Goal: Task Accomplishment & Management: Use online tool/utility

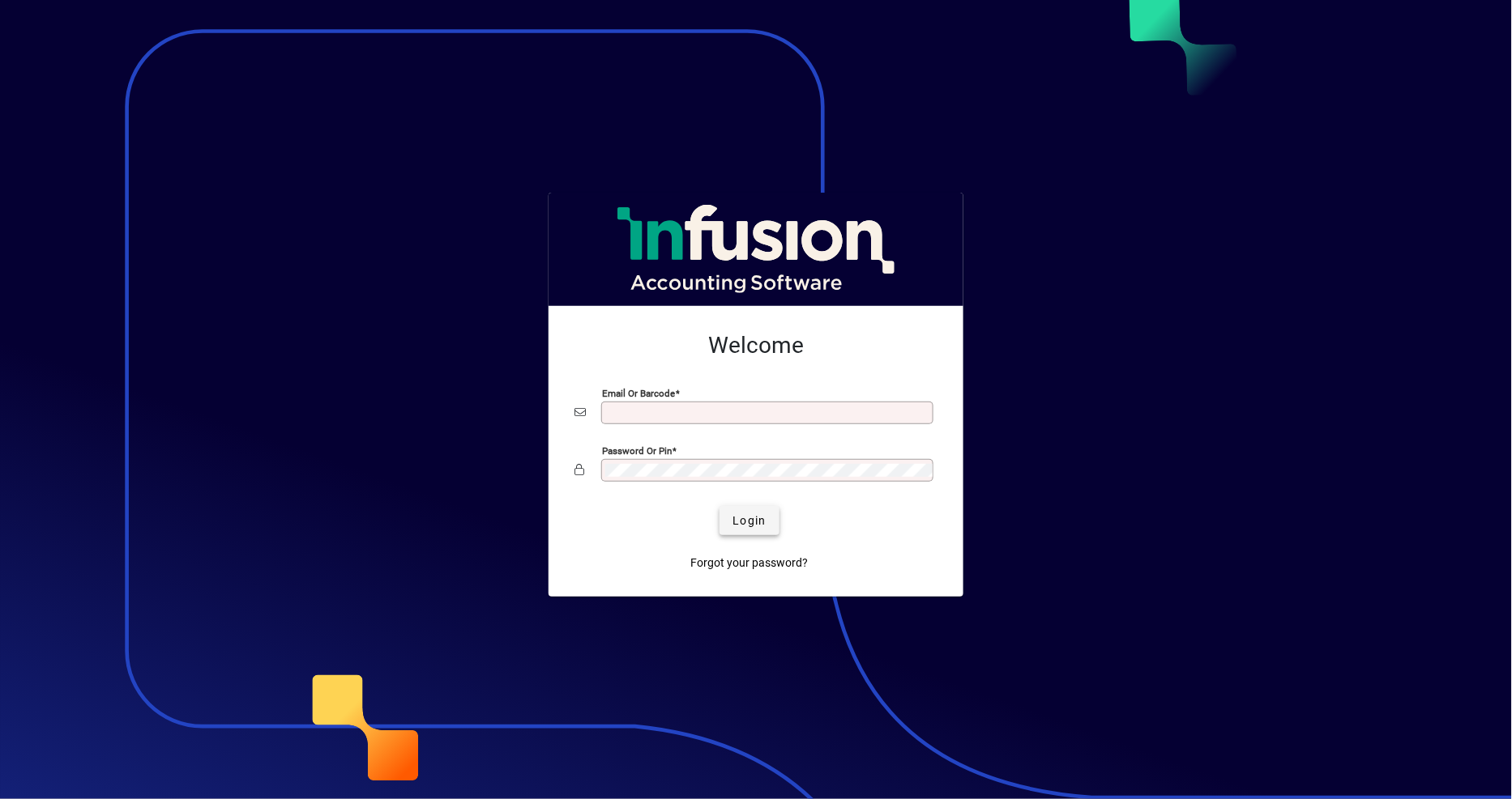
type input "**********"
click at [741, 532] on span "submit" at bounding box center [748, 520] width 59 height 39
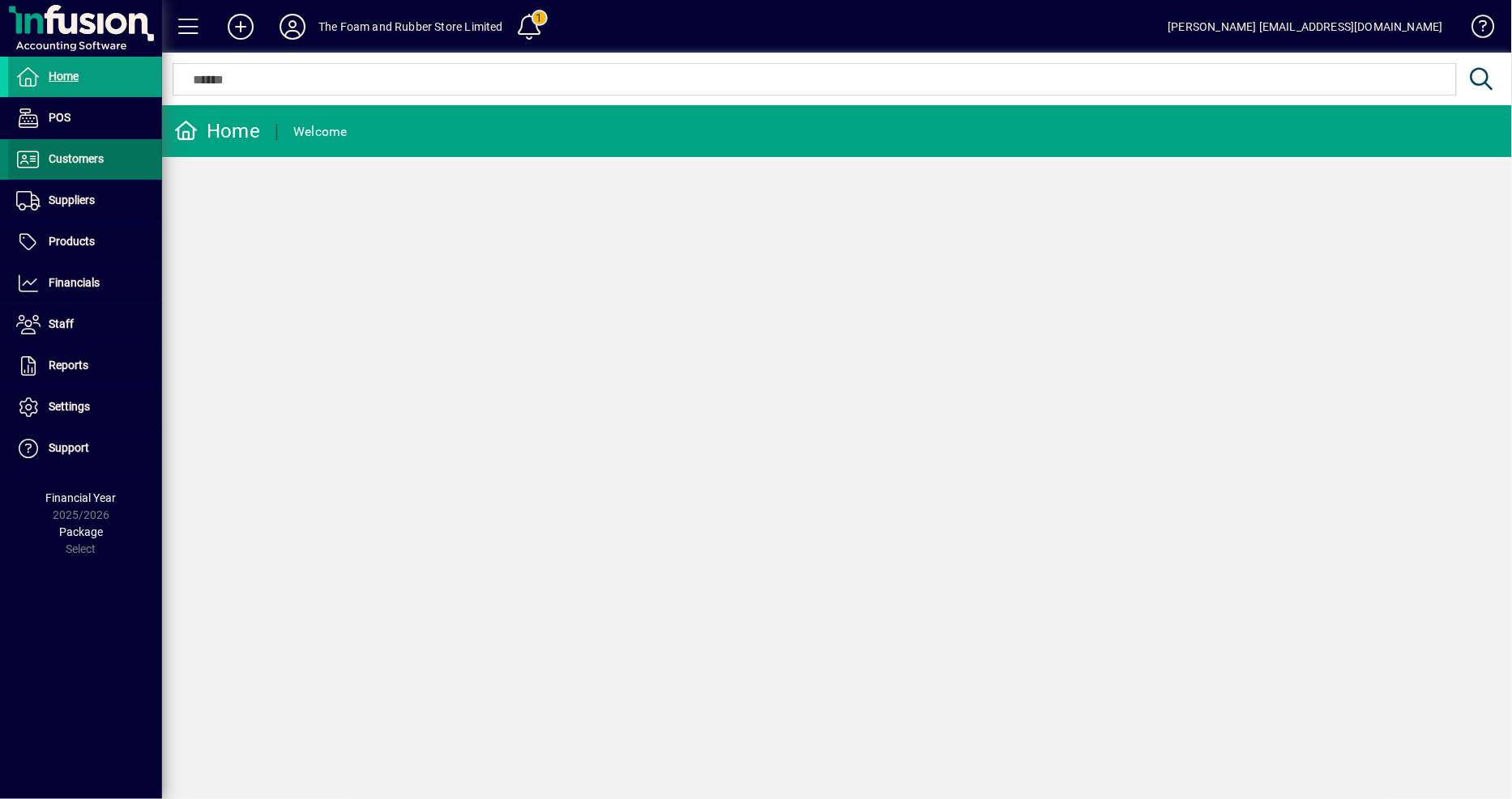
click at [78, 162] on span "Customers" at bounding box center [76, 159] width 55 height 13
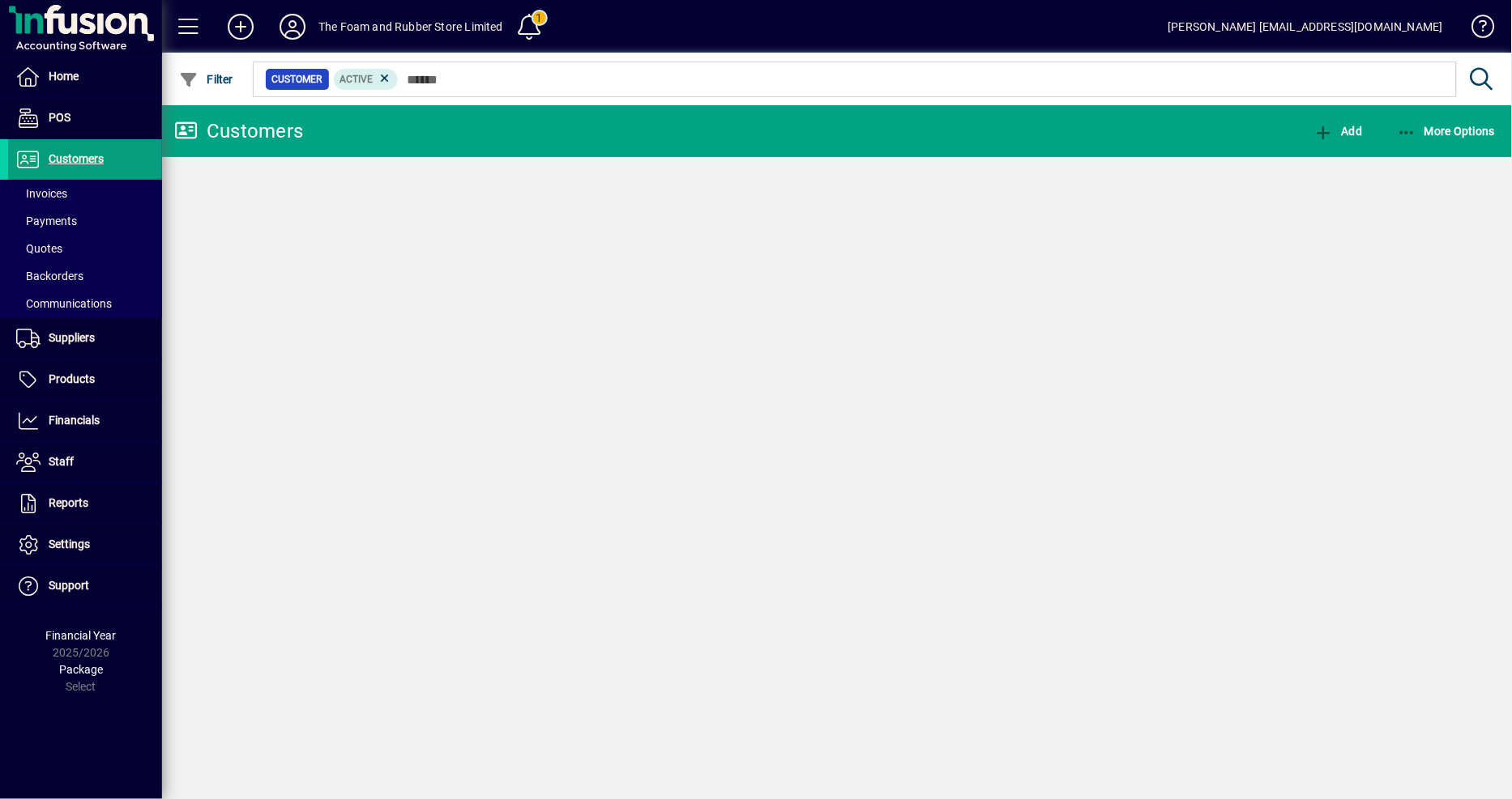
click at [61, 195] on span "Invoices" at bounding box center [41, 193] width 51 height 13
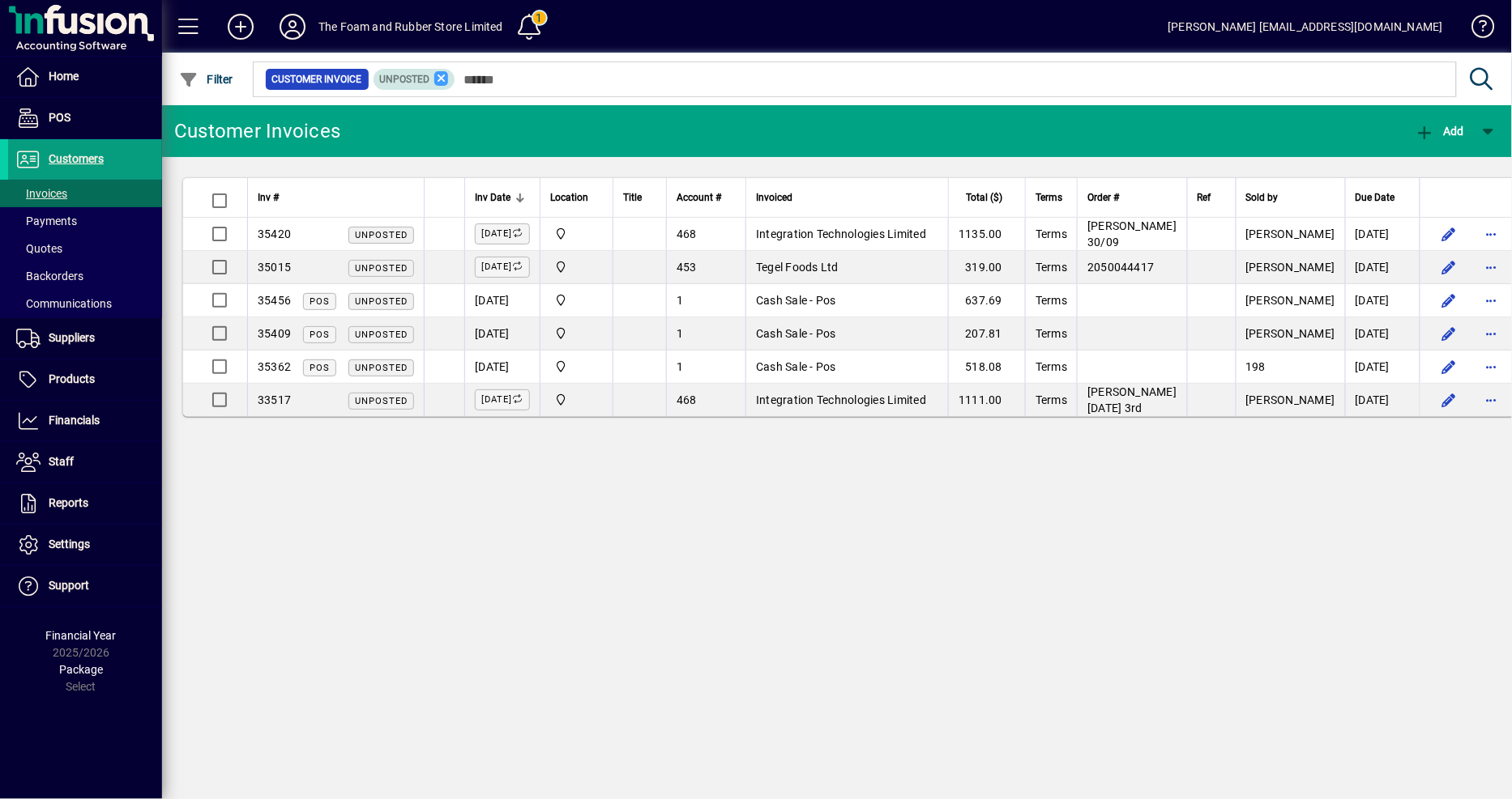
click at [435, 84] on icon at bounding box center [441, 78] width 14 height 14
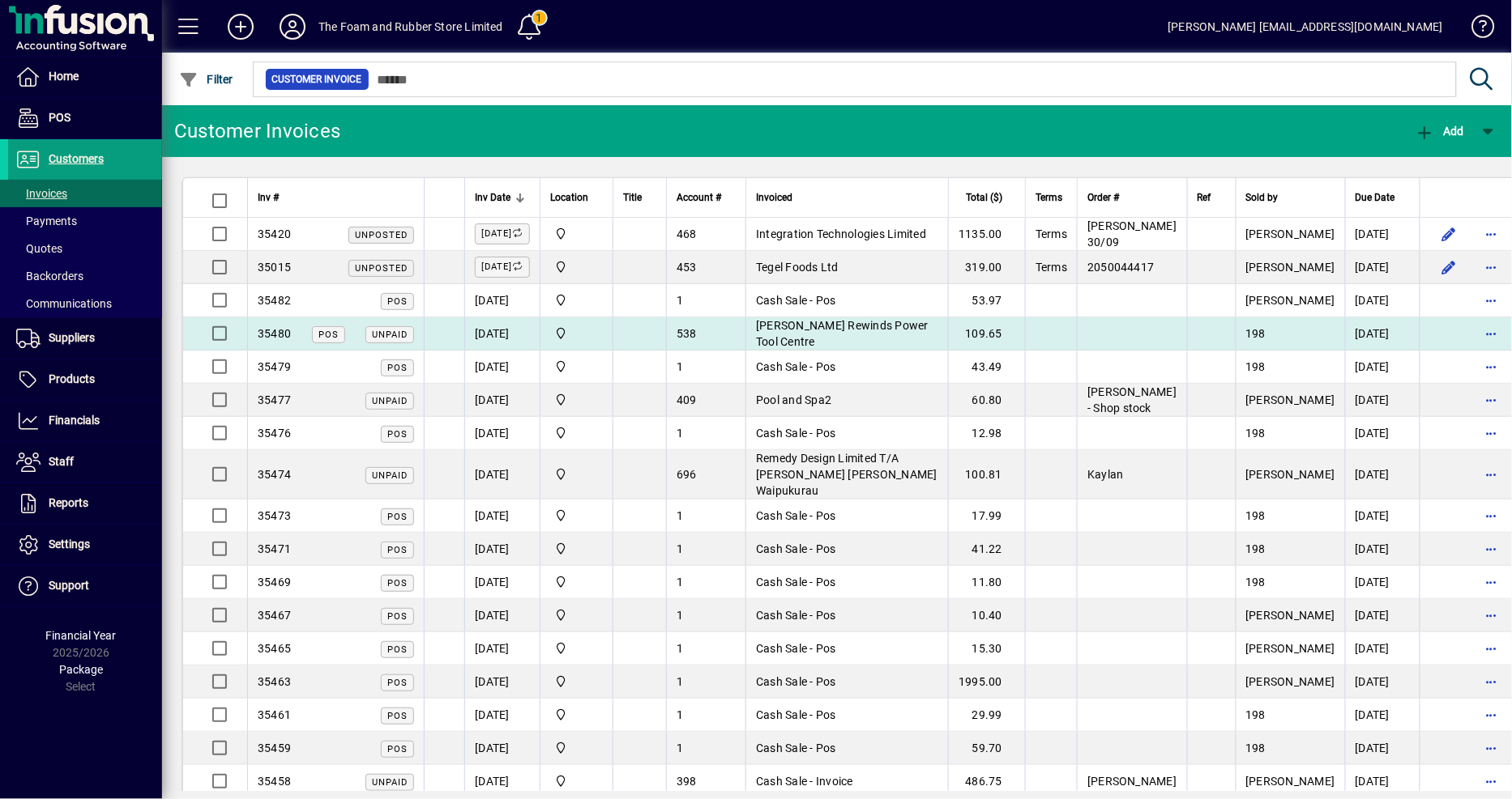
click at [854, 334] on td "Smith-Pilling Rewinds Power Tool Centre" at bounding box center [846, 334] width 203 height 33
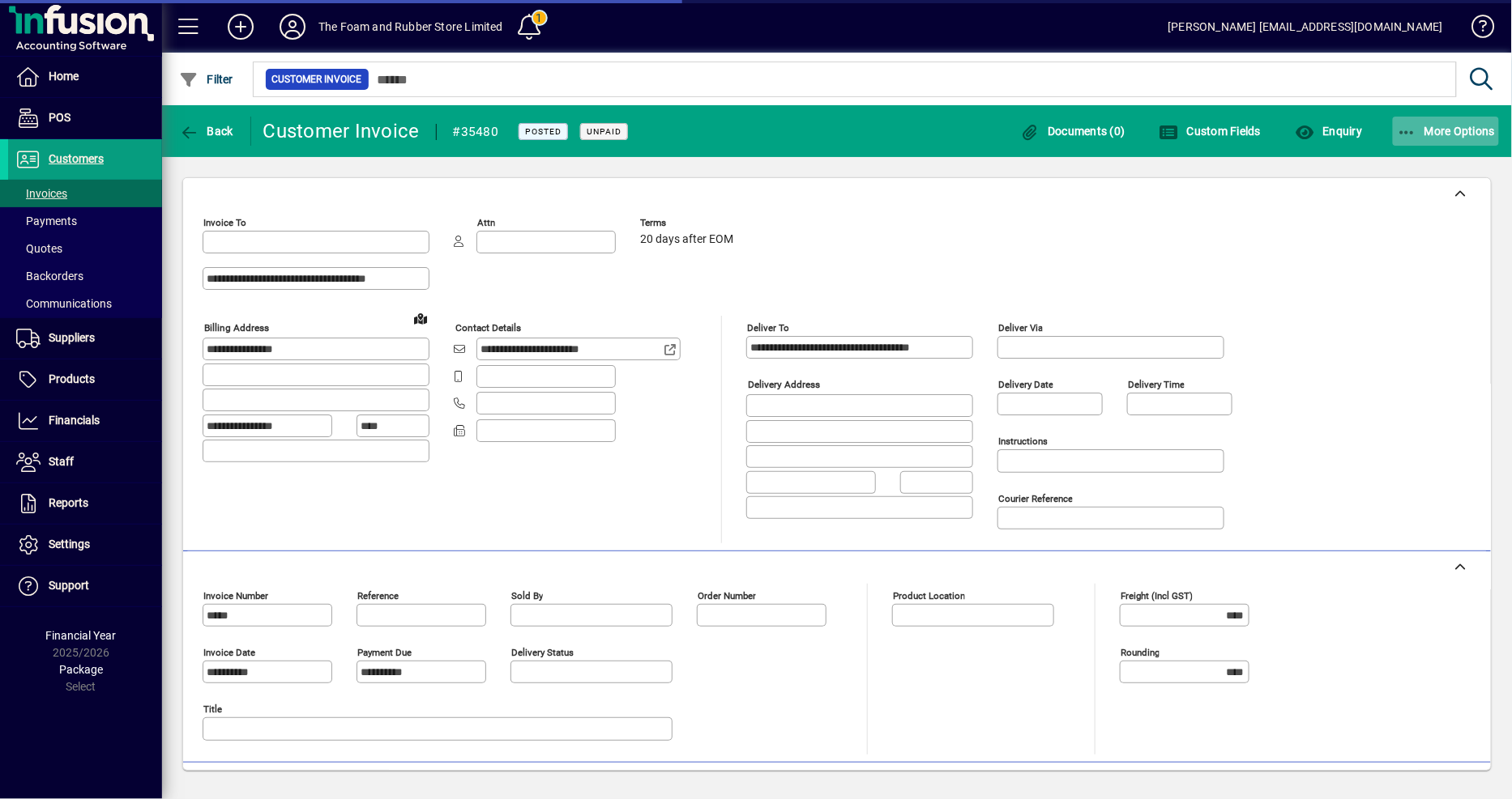
type input "**********"
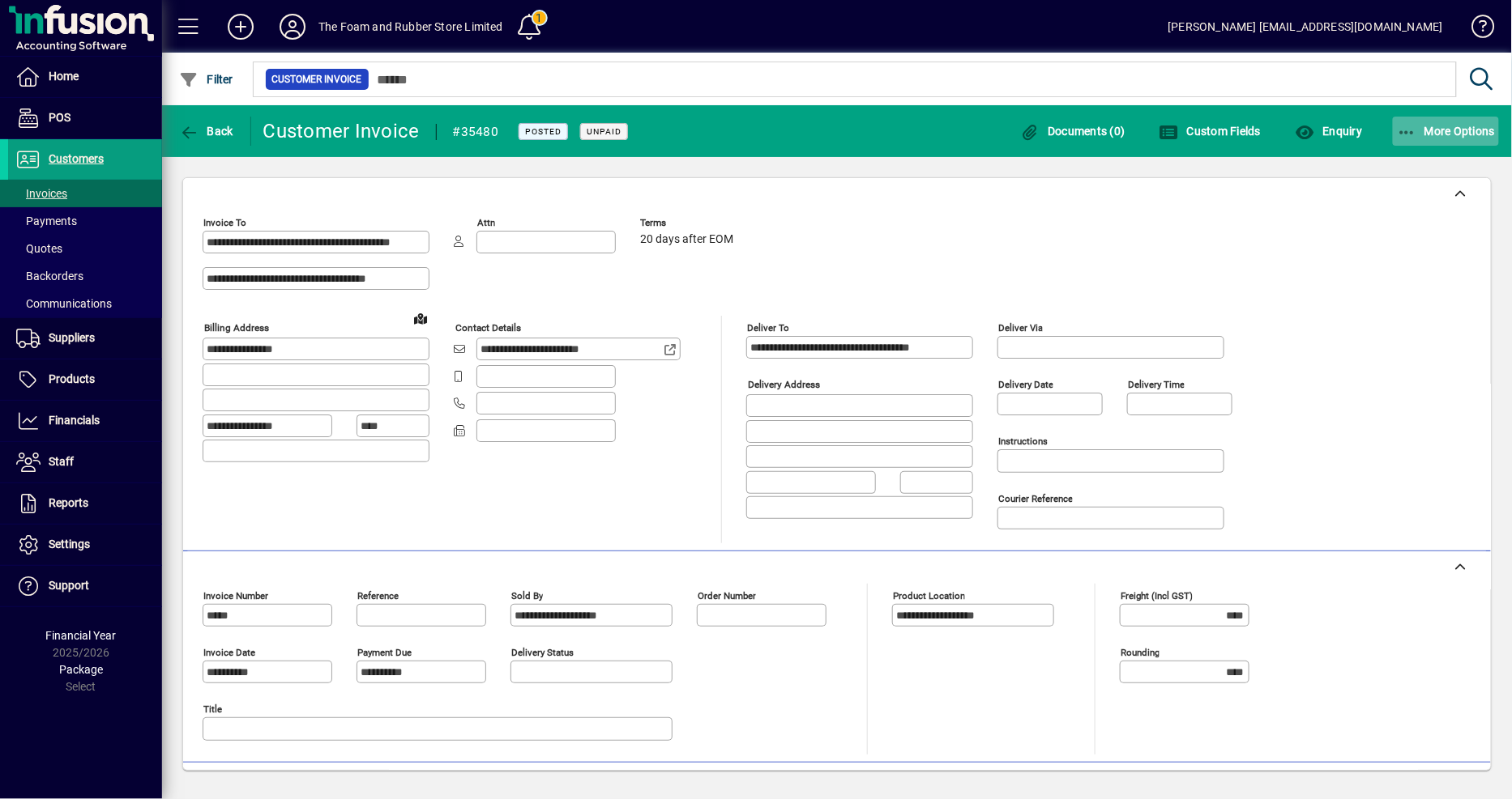
click at [1456, 130] on span "More Options" at bounding box center [1446, 132] width 98 height 13
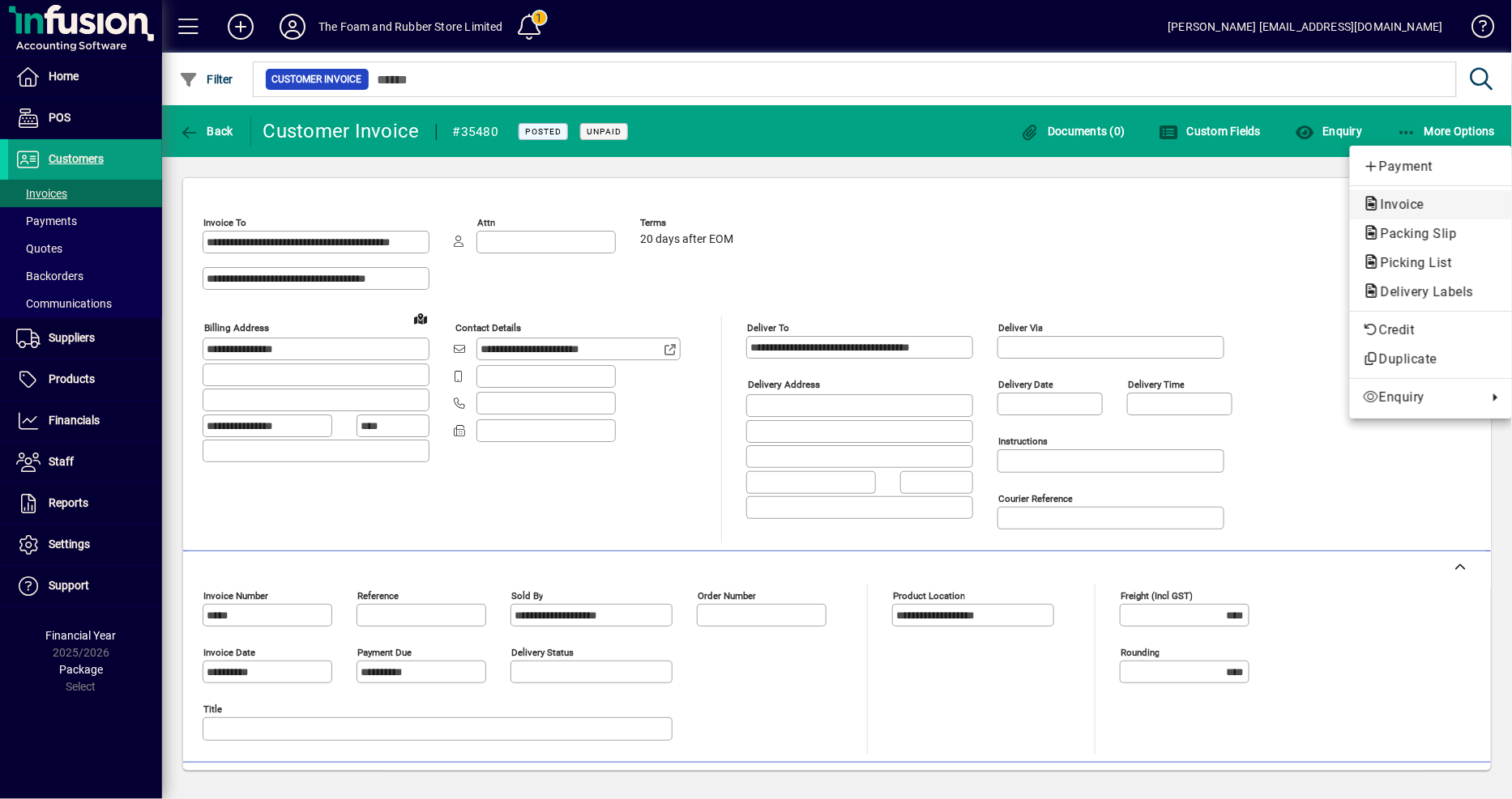
click at [1411, 204] on span "Invoice" at bounding box center [1398, 204] width 70 height 15
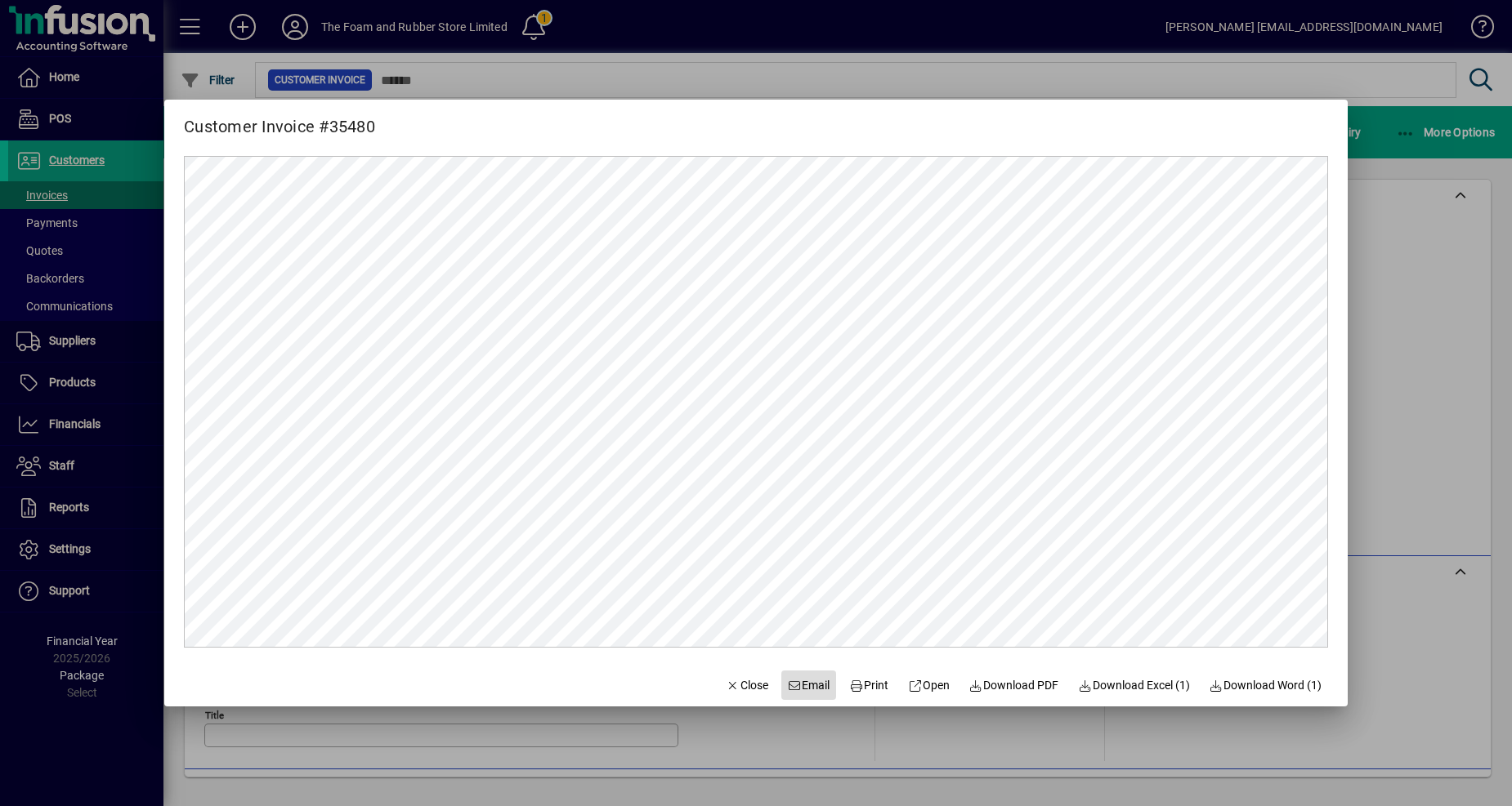
click at [805, 687] on span "Email" at bounding box center [809, 686] width 42 height 17
click at [737, 689] on span "Close" at bounding box center [746, 686] width 42 height 17
